Goal: Transaction & Acquisition: Purchase product/service

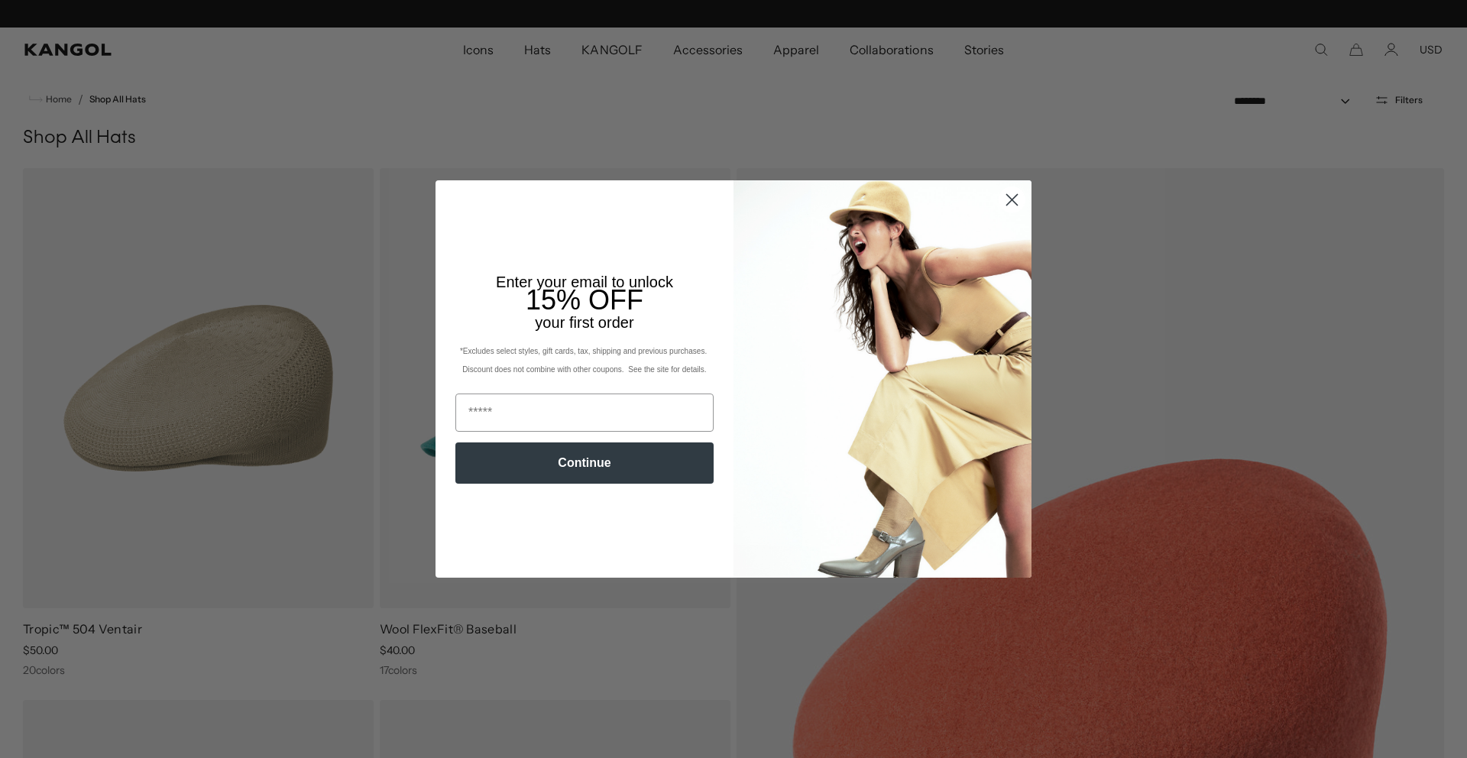
click at [1009, 199] on circle "Close dialog" at bounding box center [1011, 199] width 25 height 25
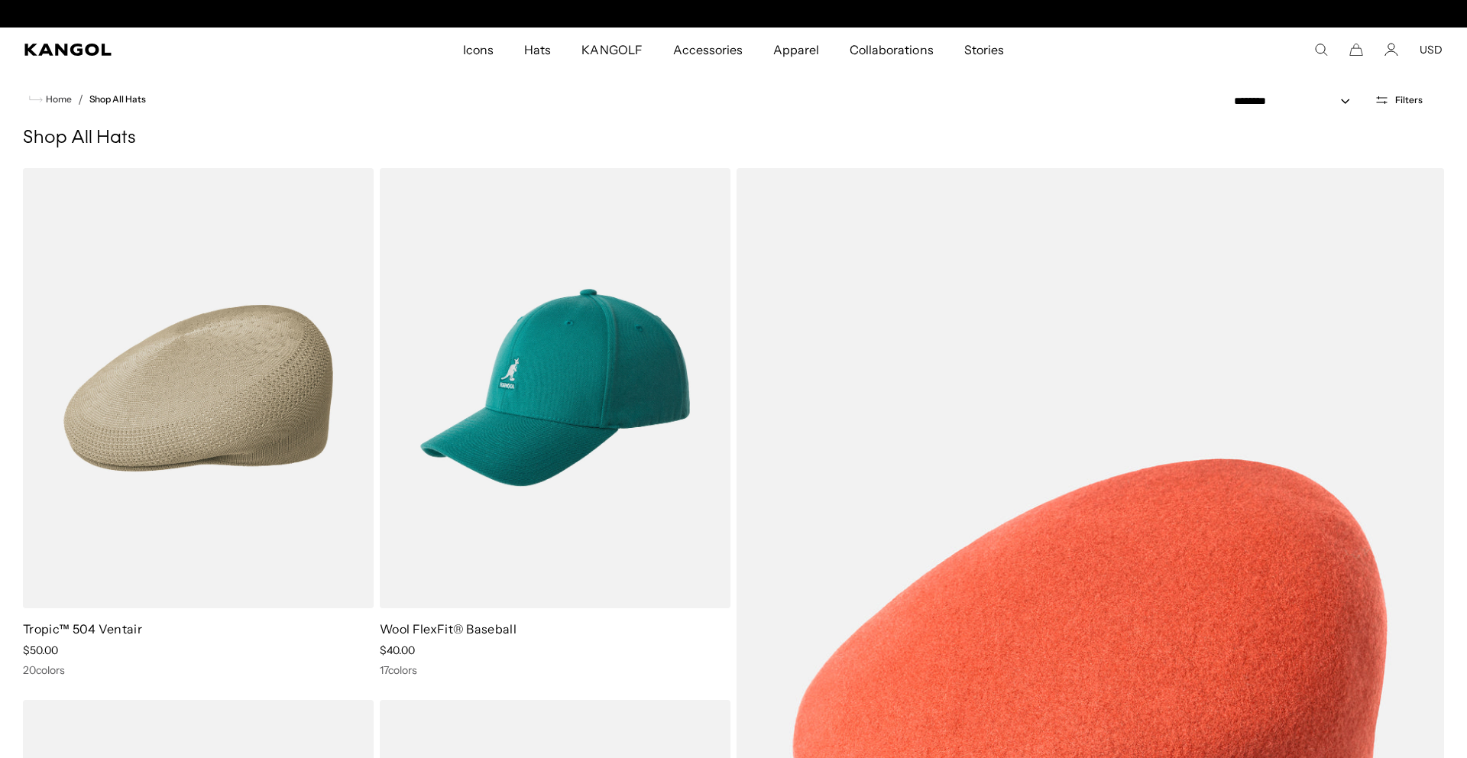
scroll to position [0, 315]
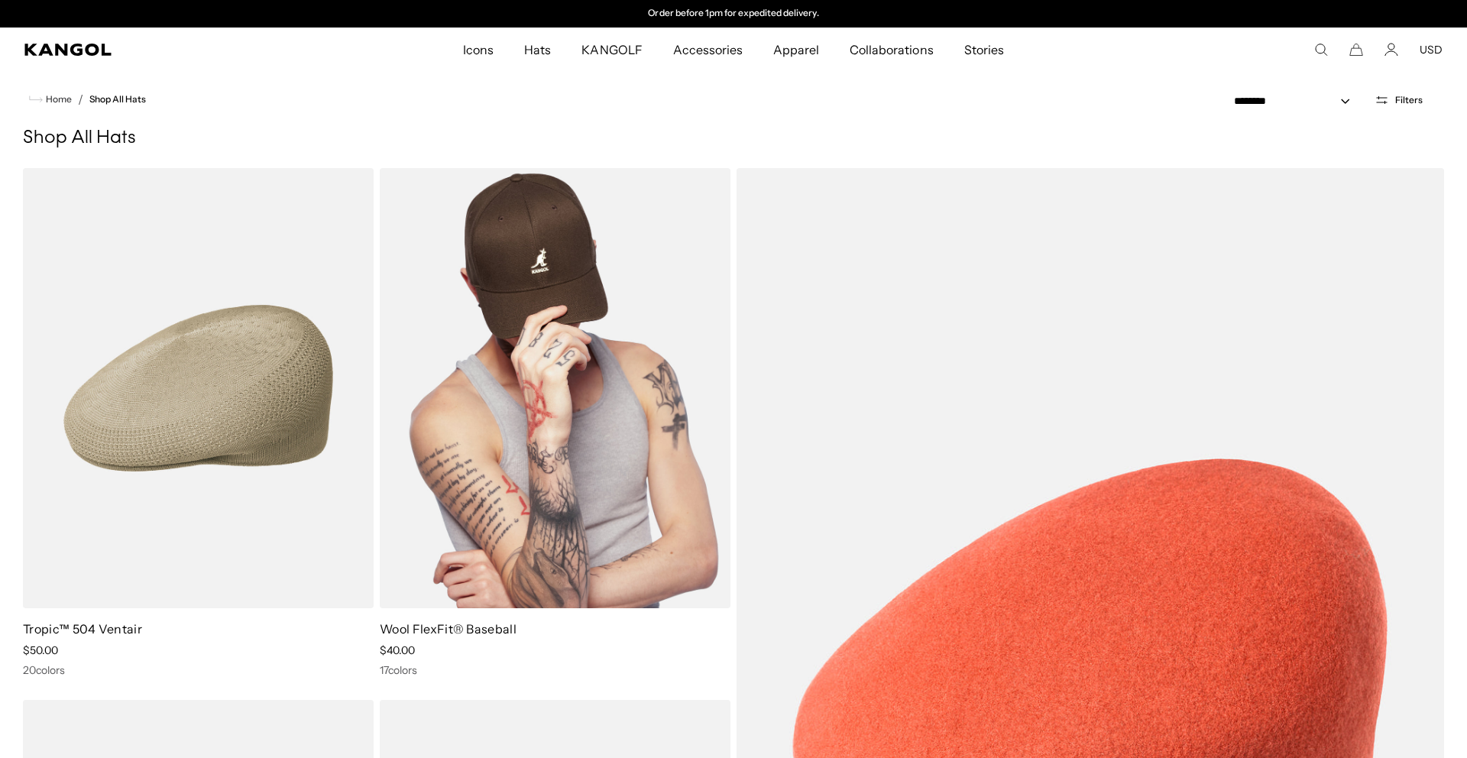
click at [600, 473] on img at bounding box center [555, 388] width 351 height 440
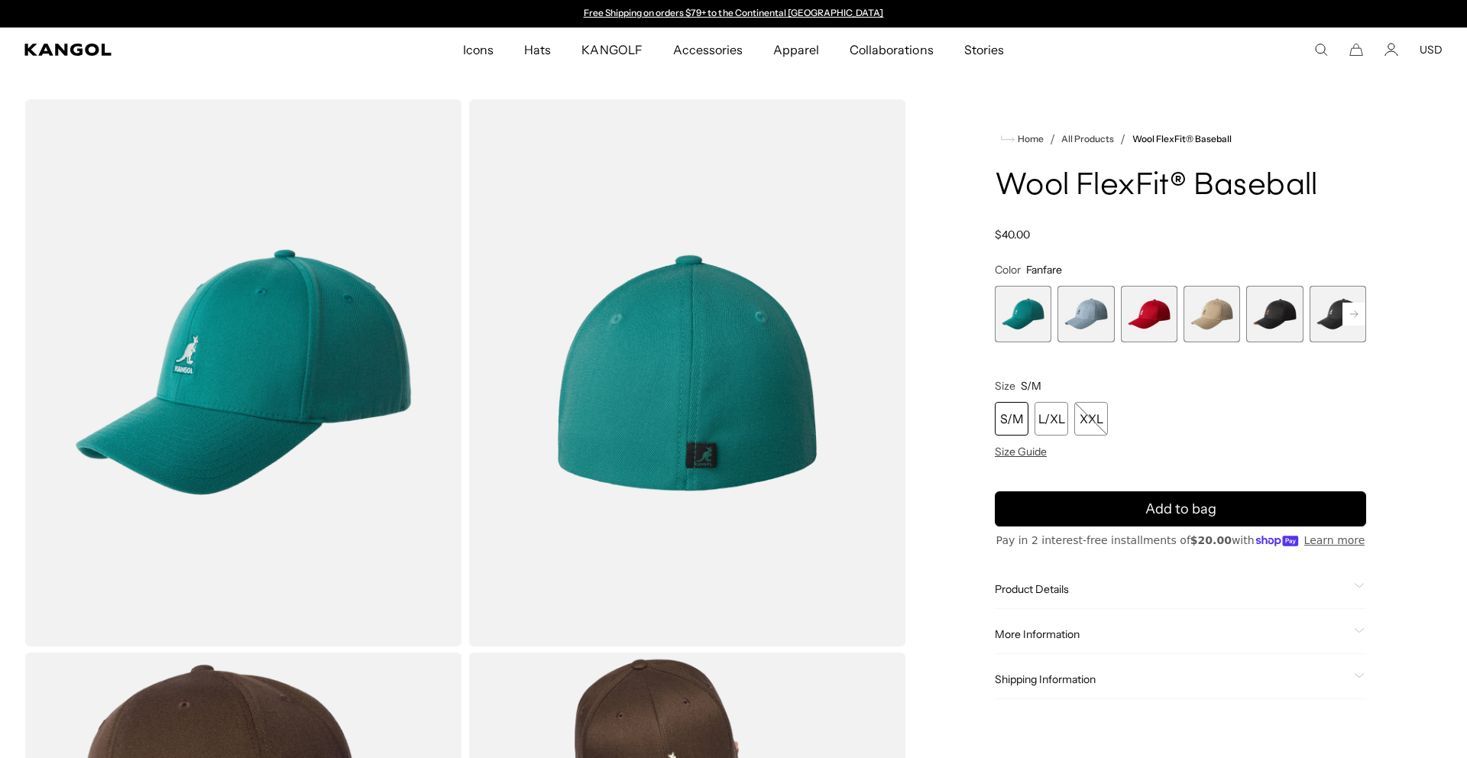
click at [1001, 432] on div "S/M" at bounding box center [1012, 419] width 34 height 34
click at [1150, 314] on span "3 of 17" at bounding box center [1149, 314] width 57 height 57
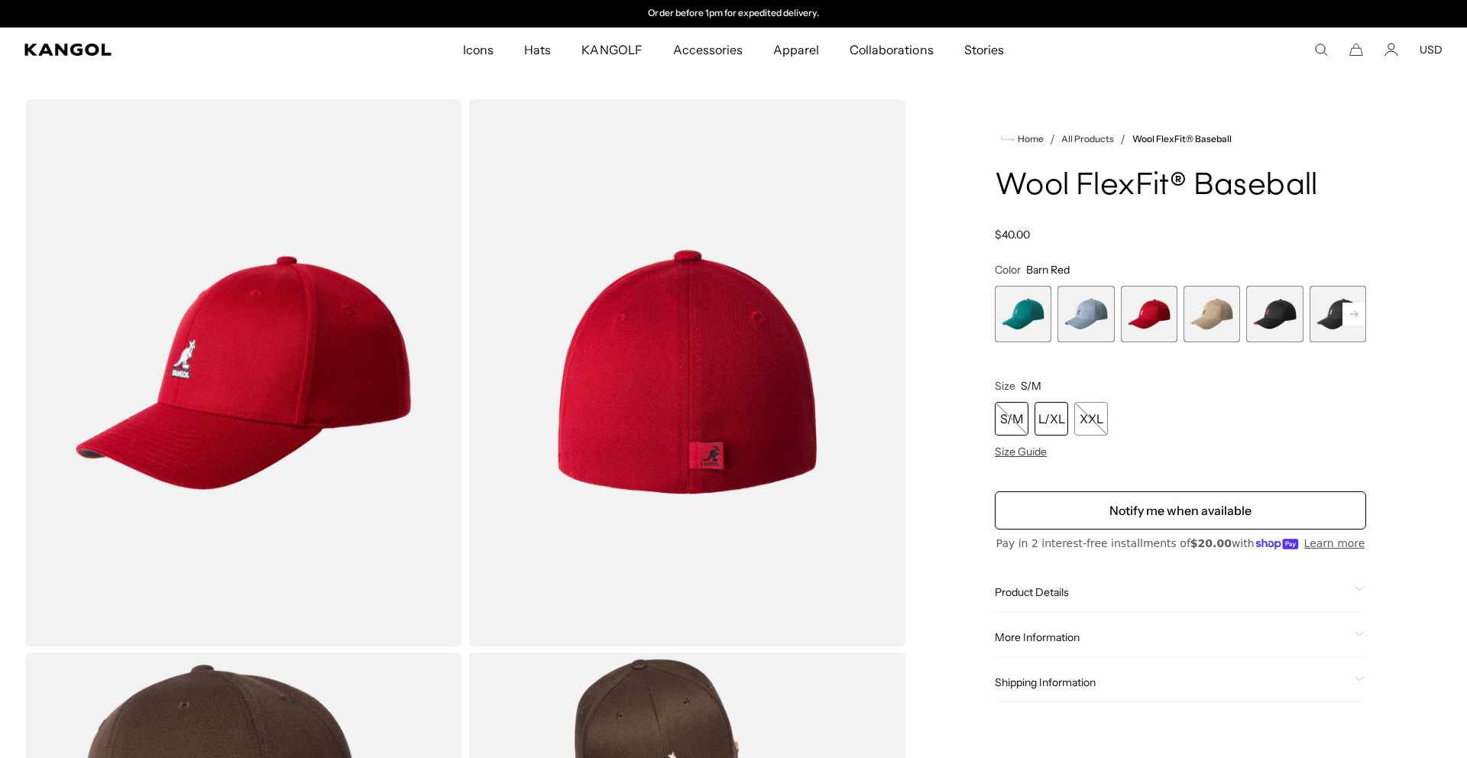
click at [1061, 413] on div "L/XL" at bounding box center [1051, 419] width 34 height 34
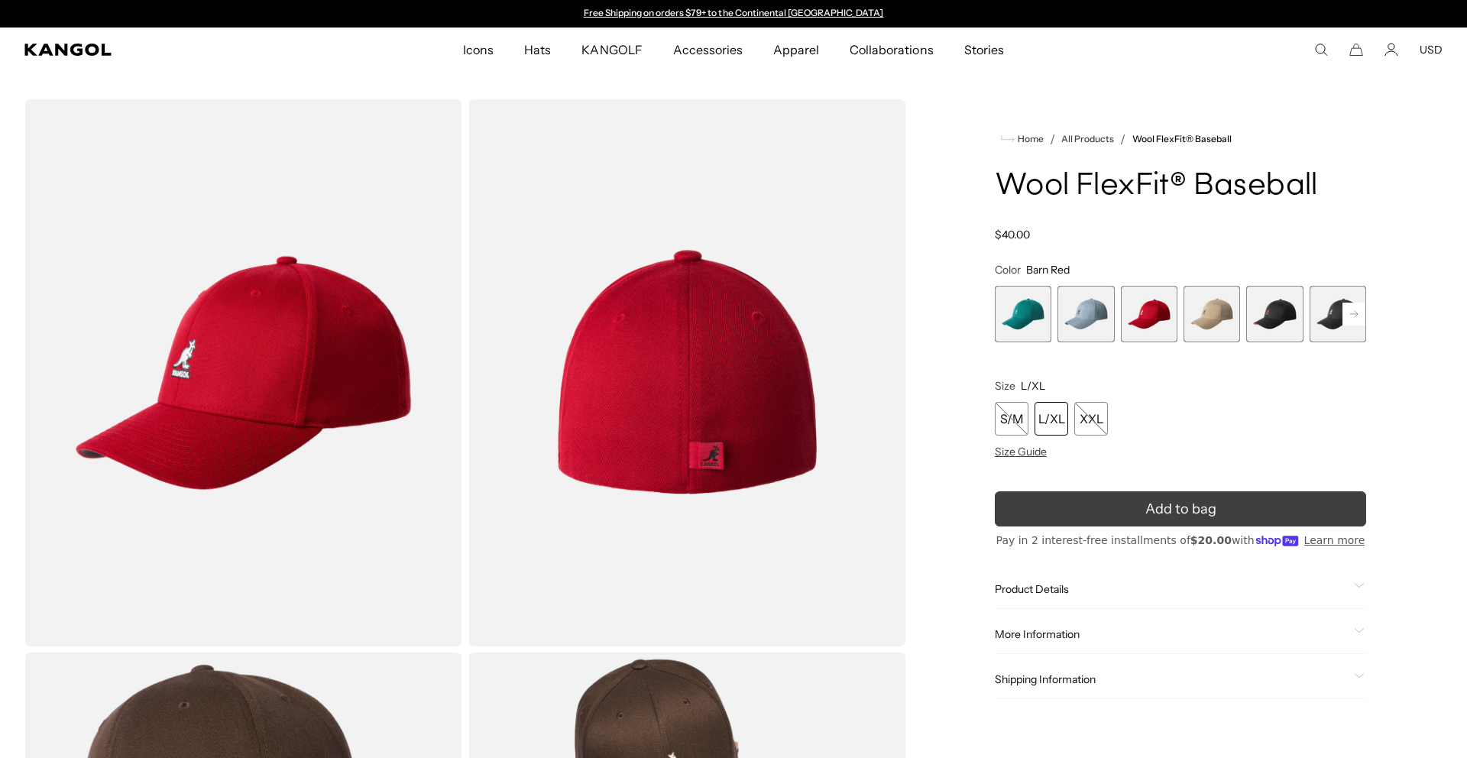
click at [1064, 508] on button "Add to bag" at bounding box center [1180, 508] width 371 height 35
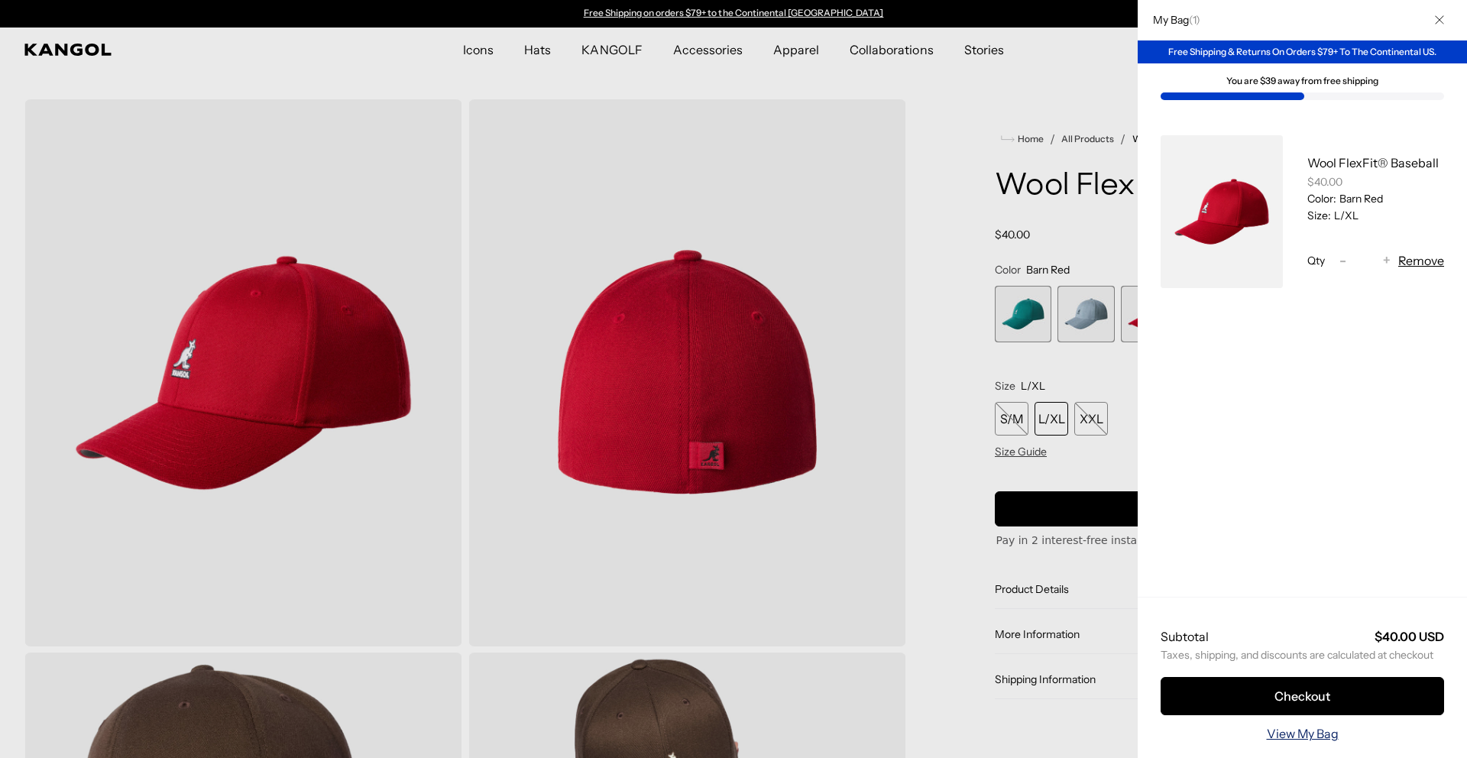
click at [1283, 733] on link "View My Bag" at bounding box center [1303, 733] width 72 height 18
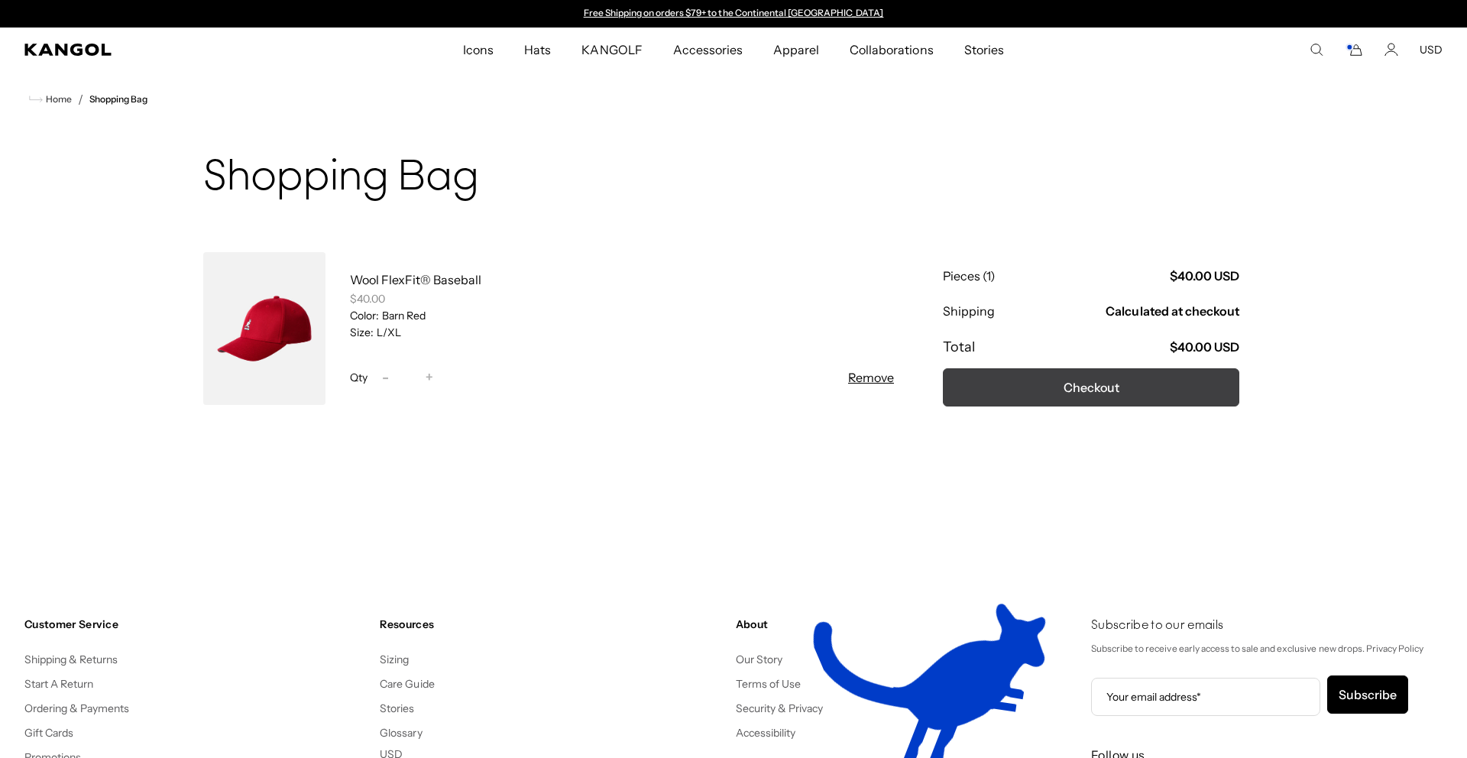
click at [1168, 390] on button "Checkout" at bounding box center [1091, 387] width 296 height 38
